Goal: Transaction & Acquisition: Obtain resource

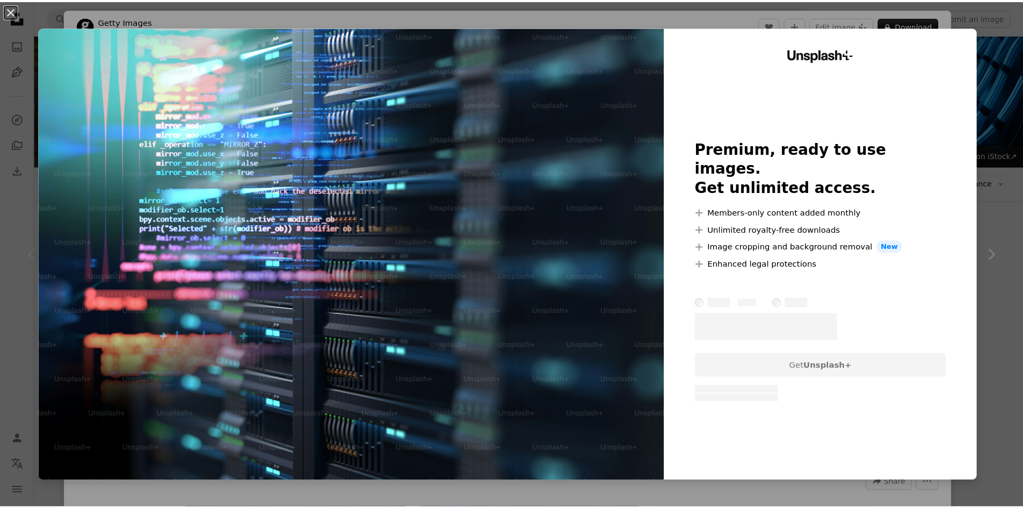
scroll to position [54, 0]
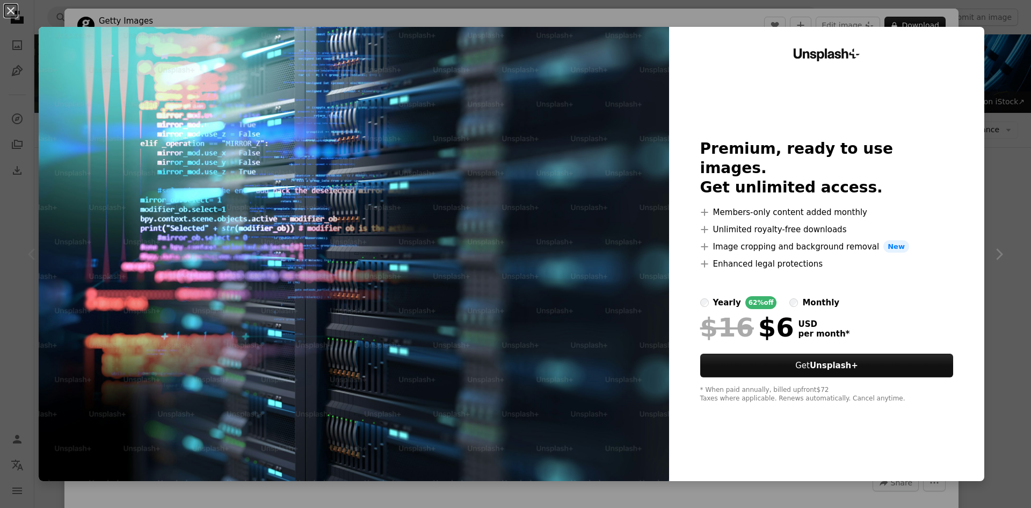
click at [996, 105] on div "An X shape Unsplash+ Premium, ready to use images. Get unlimited access. A plus…" at bounding box center [515, 254] width 1031 height 508
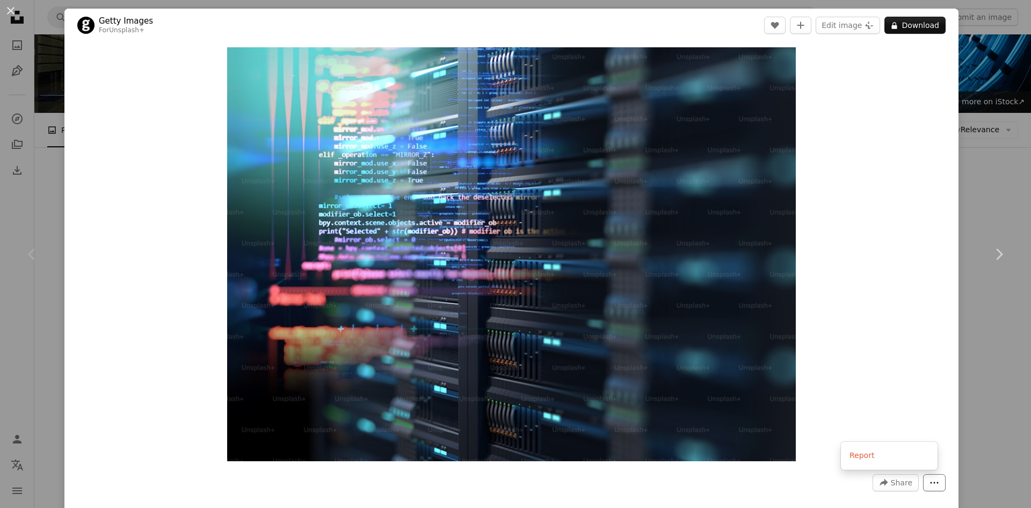
click at [926, 475] on button "More Actions" at bounding box center [934, 482] width 23 height 17
click at [966, 364] on dialog "An X shape Chevron left Chevron right Getty Images For Unsplash+ A heart A plus…" at bounding box center [515, 254] width 1031 height 508
click at [8, 10] on button "An X shape" at bounding box center [10, 10] width 13 height 13
